Goal: Task Accomplishment & Management: Use online tool/utility

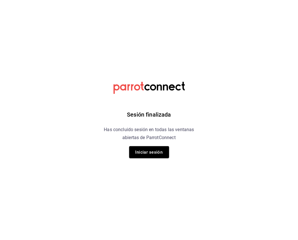
click at [138, 148] on button "Iniciar sesión" at bounding box center [149, 152] width 40 height 12
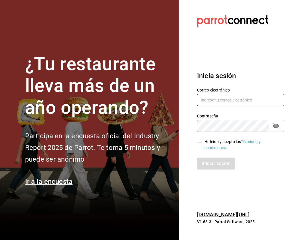
type input "[EMAIL_ADDRESS][DOMAIN_NAME]"
click at [197, 146] on input "He leído y acepto los Términos y condiciones." at bounding box center [199, 144] width 5 height 5
checkbox input "true"
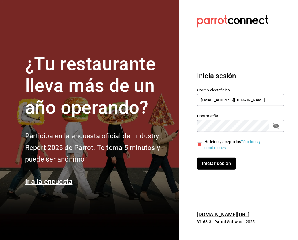
drag, startPoint x: 215, startPoint y: 164, endPoint x: 212, endPoint y: 164, distance: 2.9
click at [214, 164] on button "Iniciar sesión" at bounding box center [216, 164] width 39 height 12
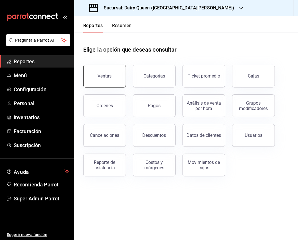
click at [118, 81] on button "Ventas" at bounding box center [104, 76] width 43 height 23
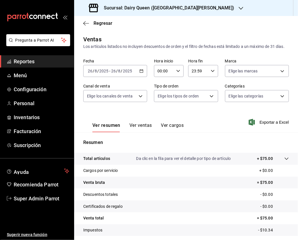
click at [131, 73] on input "2025" at bounding box center [128, 71] width 10 height 5
click at [134, 77] on div "2025-08-26 26 / 8 / 2025 - 2025-08-26 26 / 8 / 2025" at bounding box center [115, 71] width 64 height 12
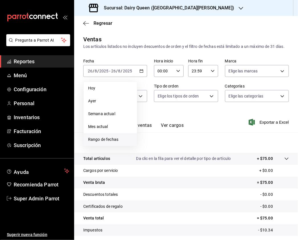
click at [107, 143] on span "Rango de fechas" at bounding box center [110, 140] width 44 height 6
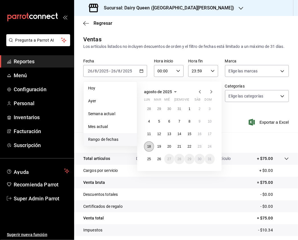
click at [146, 151] on button "18" at bounding box center [149, 147] width 10 height 10
click at [206, 152] on button "24" at bounding box center [210, 147] width 10 height 10
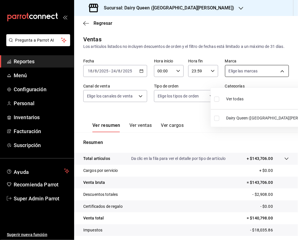
click at [237, 78] on body "Pregunta a Parrot AI Reportes Menú Configuración Personal Inventarios Facturaci…" at bounding box center [149, 120] width 298 height 240
click at [214, 101] on input "checkbox" at bounding box center [216, 99] width 5 height 5
checkbox input "true"
type input "d2163cea-2ef0-45cb-bd37-11a35bcd20b9"
checkbox input "true"
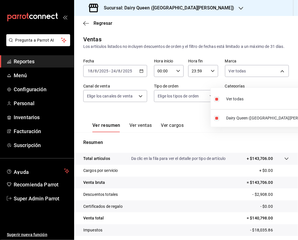
click at [159, 102] on div at bounding box center [149, 120] width 298 height 240
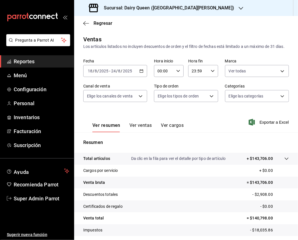
click at [204, 11] on div "Sucursal: Dairy Queen (GALERIAS VALLE ORIENTE)" at bounding box center [162, 8] width 167 height 16
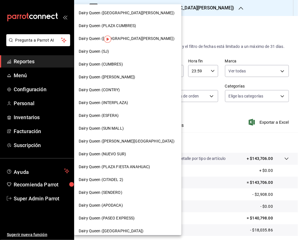
scroll to position [38, 0]
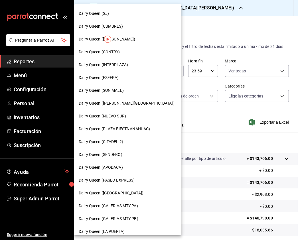
click at [131, 158] on div "Dairy Queen (SENDERO)" at bounding box center [127, 154] width 107 height 13
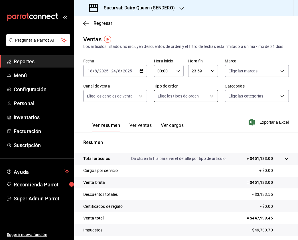
click at [186, 99] on body "Pregunta a Parrot AI Reportes Menú Configuración Personal Inventarios Facturaci…" at bounding box center [149, 120] width 298 height 240
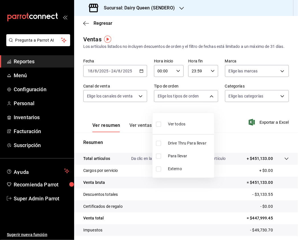
click at [159, 125] on input "checkbox" at bounding box center [158, 124] width 5 height 5
checkbox input "true"
click at [258, 105] on div at bounding box center [149, 120] width 298 height 240
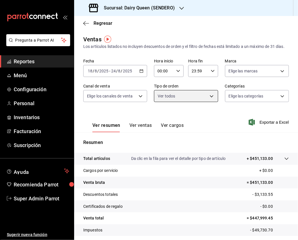
type input "6ff26471-1826-49f7-93e7-ff087c56479f,eb0cfbc6-42f2-4035-a9a6-6d4a15061af5,EXTER…"
checkbox input "true"
click at [276, 100] on body "Pregunta a Parrot AI Reportes Menú Configuración Personal Inventarios Facturaci…" at bounding box center [149, 120] width 298 height 240
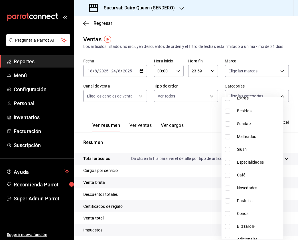
scroll to position [70, 0]
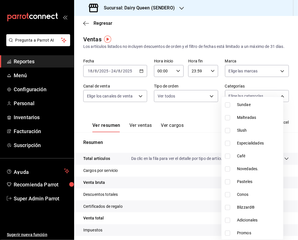
click at [230, 181] on input "checkbox" at bounding box center [227, 182] width 5 height 5
checkbox input "true"
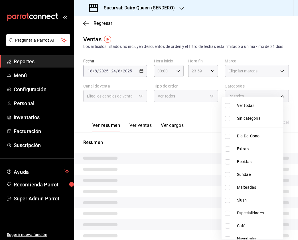
click at [227, 103] on li "Ver todas" at bounding box center [253, 105] width 62 height 13
type input "39a522c1-8d61-49df-a95e-3ca272b7ad71,4829986f-79a9-4ce7-bc4c-1937ec5a3ea6,c8ee1…"
checkbox input "true"
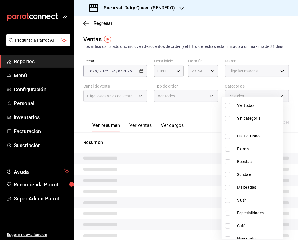
checkbox input "true"
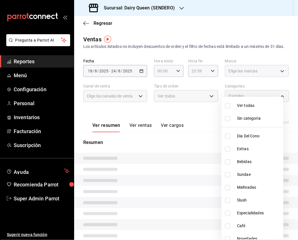
checkbox input "true"
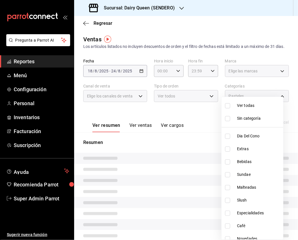
checkbox input "true"
click at [196, 102] on div at bounding box center [149, 120] width 298 height 240
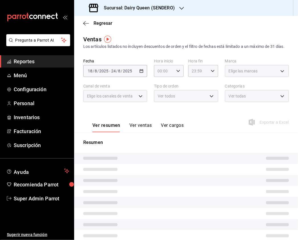
click at [206, 102] on div "Ver todos" at bounding box center [186, 96] width 64 height 12
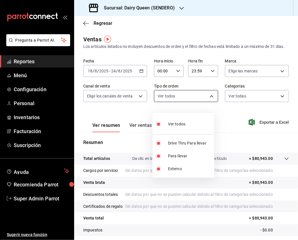
click at [211, 103] on body "Pregunta a Parrot AI Reportes Menú Configuración Personal Inventarios Facturaci…" at bounding box center [149, 120] width 298 height 240
click at [158, 124] on input "checkbox" at bounding box center [158, 124] width 5 height 5
checkbox input "false"
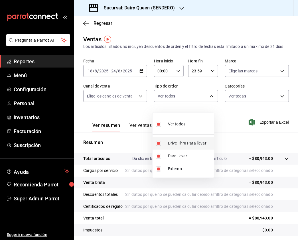
checkbox input "false"
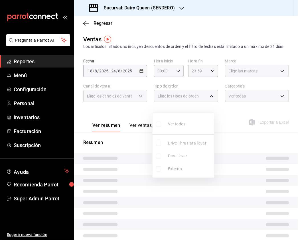
click at [160, 143] on ul "Ver todos Drive Thru Para llevar Para llevar Externo" at bounding box center [184, 145] width 62 height 65
click at [158, 143] on ul "Ver todos Drive Thru Para llevar Para llevar Externo" at bounding box center [184, 145] width 62 height 65
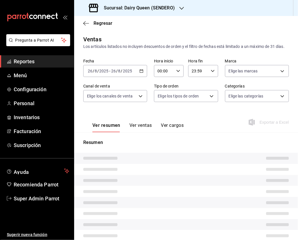
type input "39a522c1-8d61-49df-a95e-3ca272b7ad71,4829986f-79a9-4ce7-bc4c-1937ec5a3ea6,c8ee1…"
